Goal: Find specific page/section: Find specific page/section

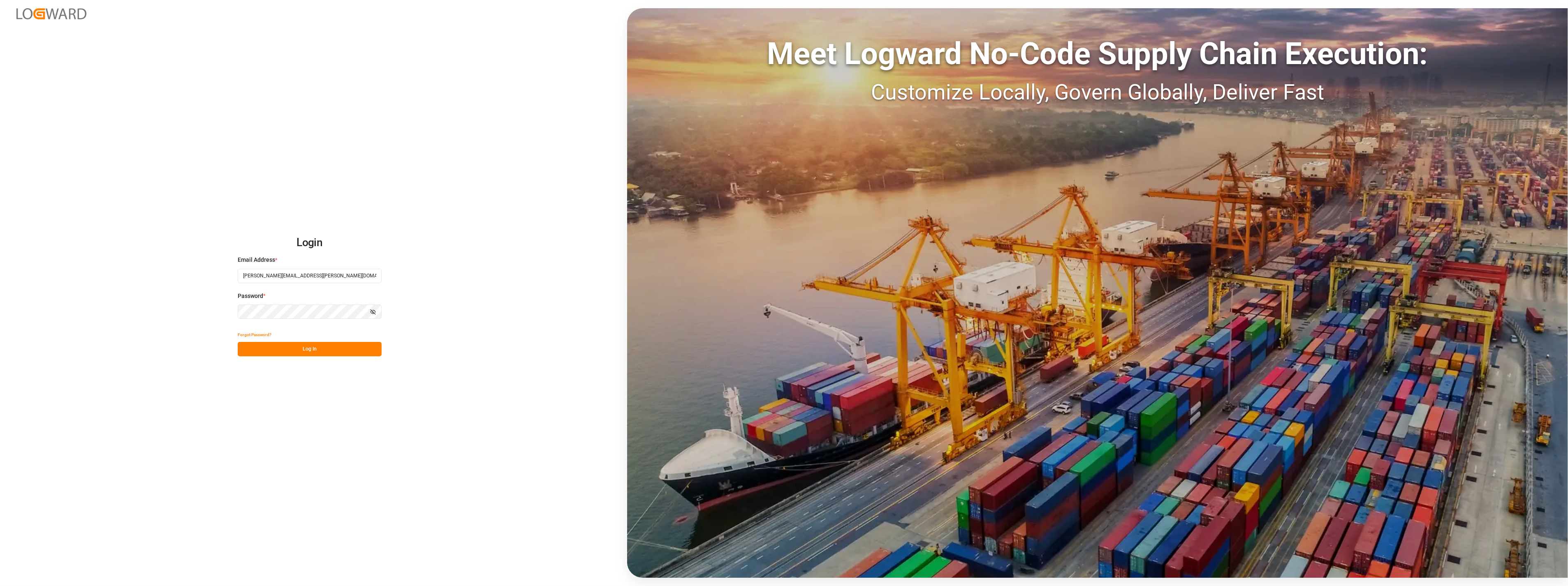
click at [327, 349] on button "Log In" at bounding box center [309, 349] width 144 height 15
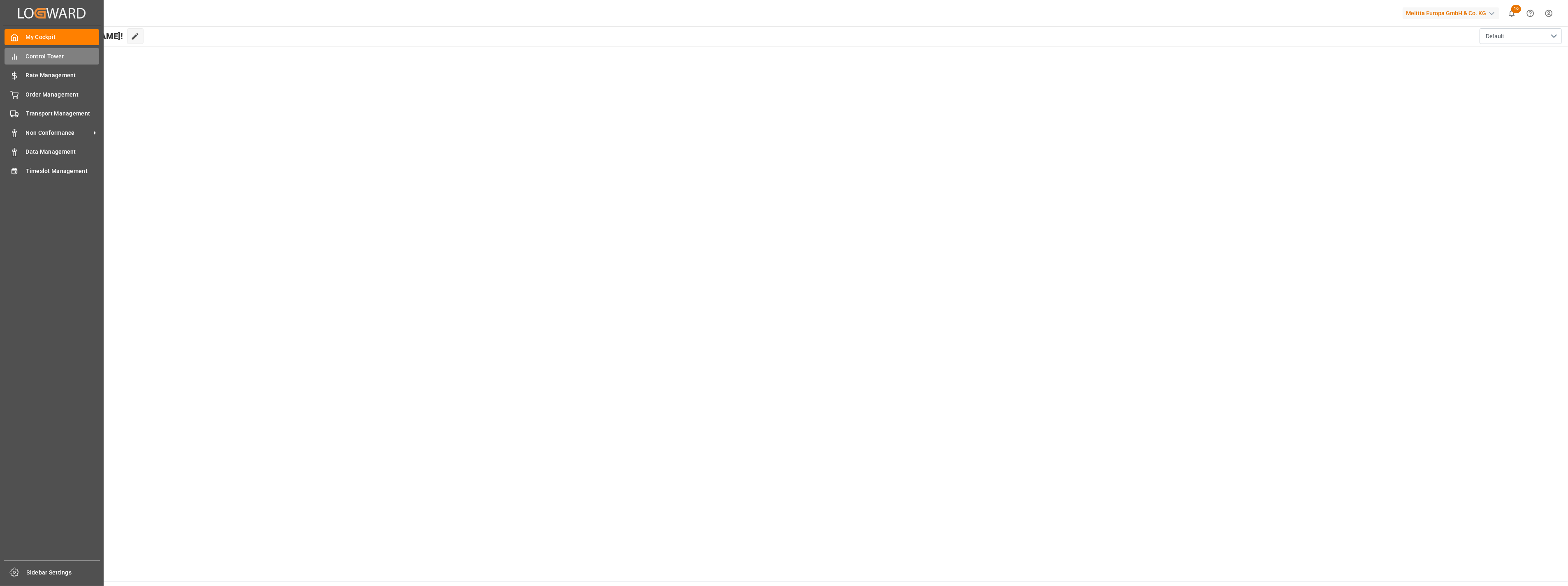
click at [33, 57] on span "Control Tower" at bounding box center [63, 57] width 74 height 9
